Goal: Find specific page/section: Find specific page/section

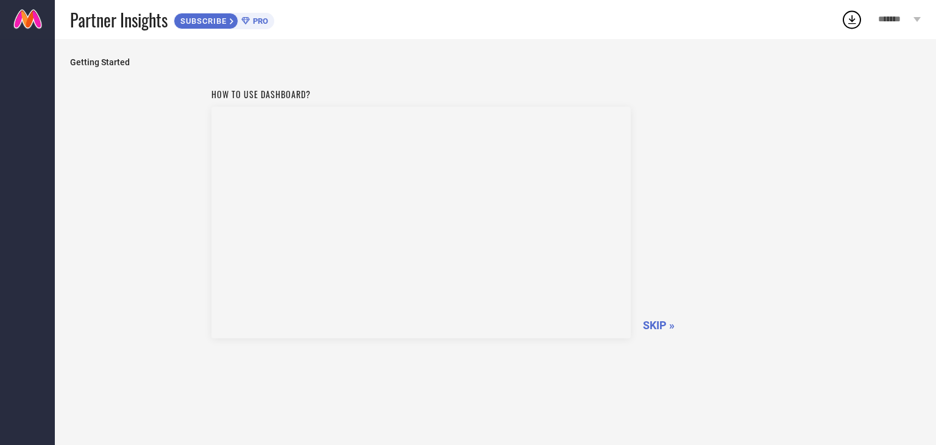
click at [643, 325] on span "SKIP »" at bounding box center [659, 325] width 32 height 13
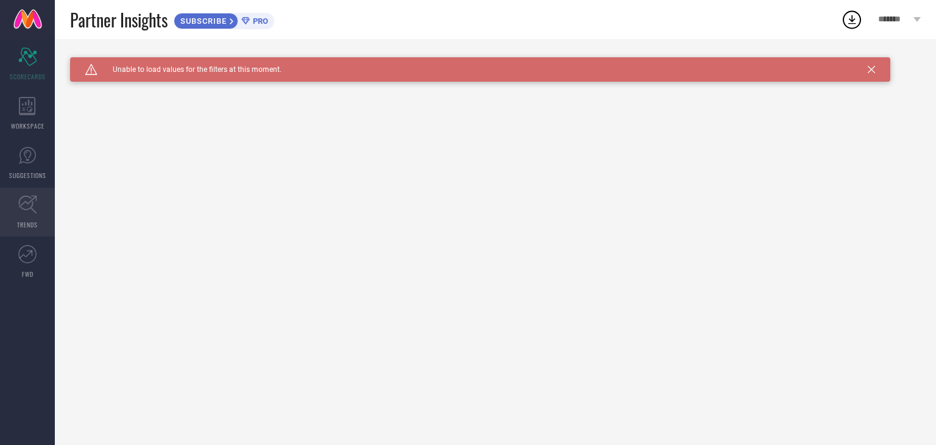
click at [25, 223] on span "TRENDS" at bounding box center [27, 224] width 21 height 9
click at [217, 88] on span "Click here to reload." at bounding box center [200, 87] width 74 height 10
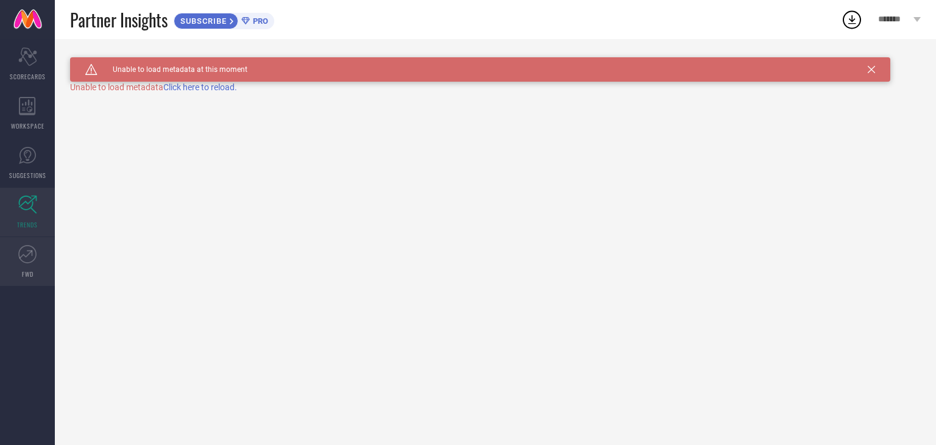
click at [22, 250] on icon at bounding box center [27, 254] width 18 height 18
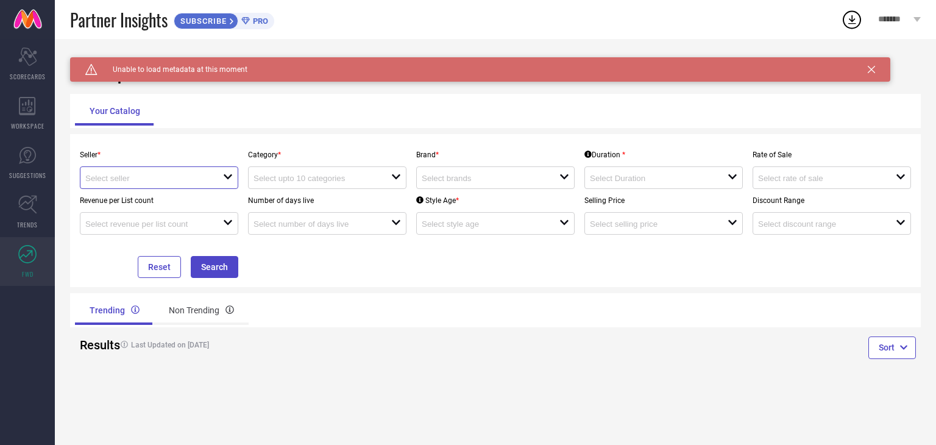
click at [180, 177] on input at bounding box center [147, 178] width 124 height 9
click at [166, 199] on li "Myntra ( MINT_1 )" at bounding box center [158, 202] width 157 height 22
type input "Myntra ( MINT_1 )"
click at [329, 177] on input at bounding box center [315, 178] width 124 height 9
